Goal: Find specific page/section: Find specific page/section

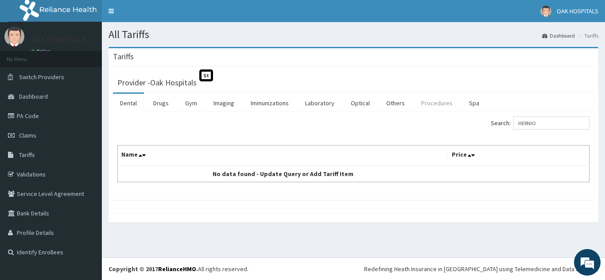
type input "HERNIO"
click at [432, 101] on link "Procedures" at bounding box center [437, 103] width 46 height 19
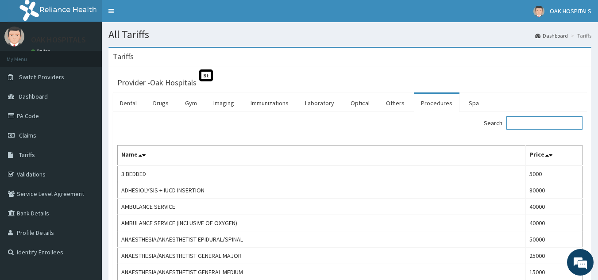
click at [538, 123] on input "Search:" at bounding box center [544, 122] width 76 height 13
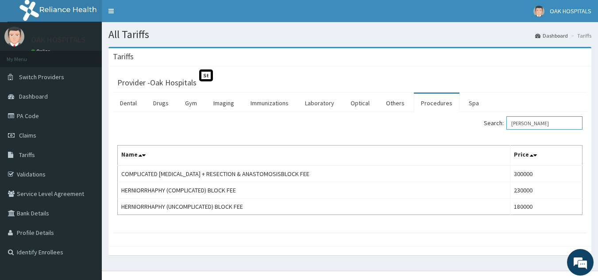
type input "HERN"
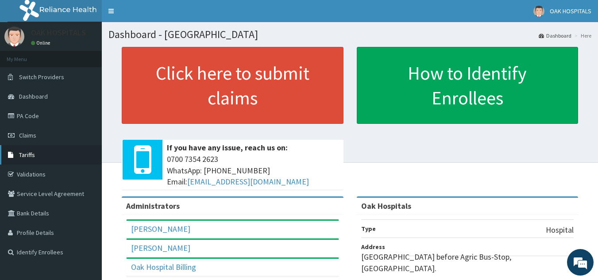
click at [31, 154] on span "Tariffs" at bounding box center [27, 155] width 16 height 8
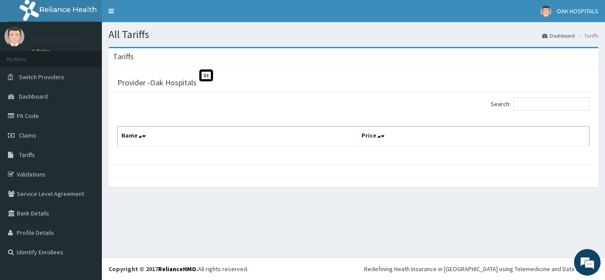
drag, startPoint x: 26, startPoint y: 154, endPoint x: 189, endPoint y: 106, distance: 169.8
click at [27, 152] on span "Tariffs" at bounding box center [27, 155] width 16 height 8
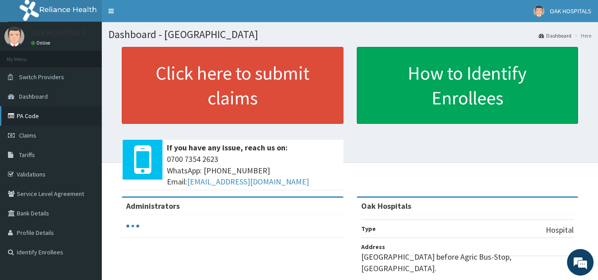
drag, startPoint x: 23, startPoint y: 119, endPoint x: 42, endPoint y: 116, distance: 19.2
click at [25, 119] on link "PA Code" at bounding box center [51, 115] width 102 height 19
